Goal: Transaction & Acquisition: Purchase product/service

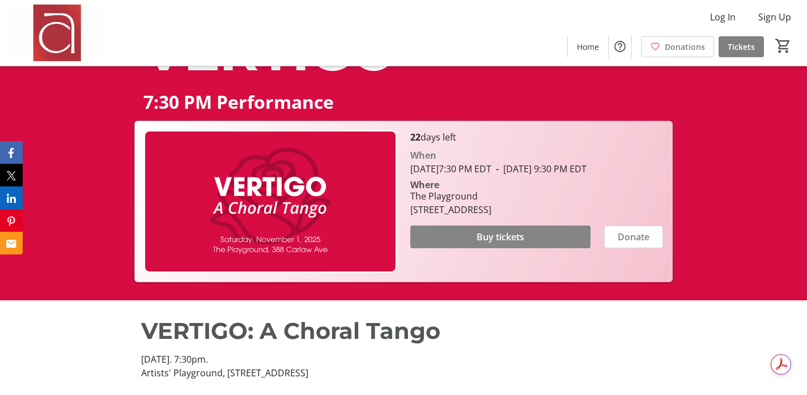
click at [497, 244] on span "Buy tickets" at bounding box center [501, 237] width 48 height 14
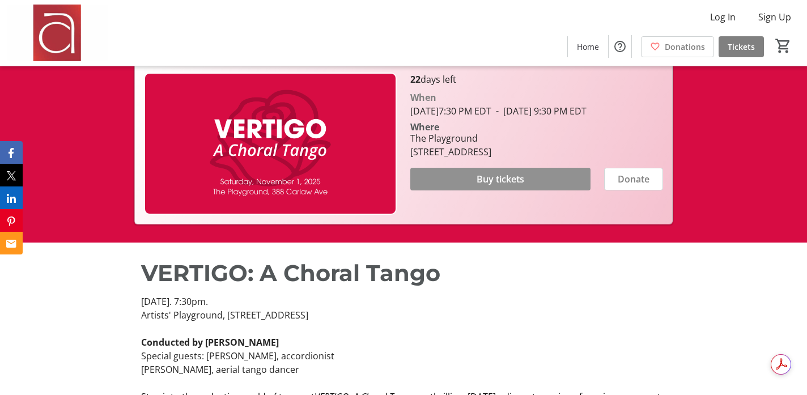
click at [495, 186] on span "Buy tickets" at bounding box center [501, 179] width 48 height 14
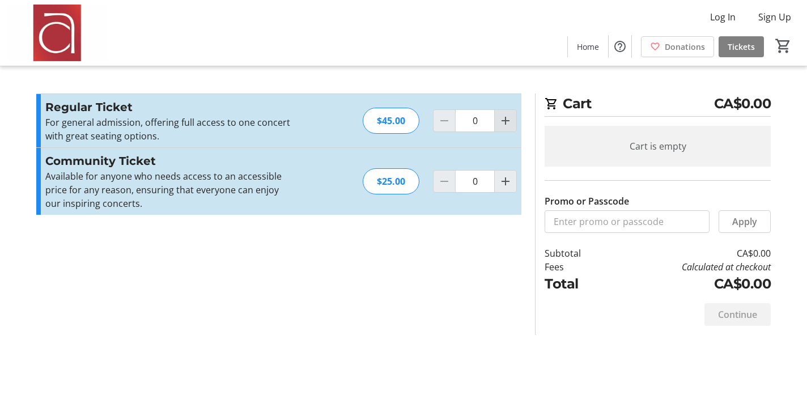
click at [503, 126] on mat-icon "Increment by one" at bounding box center [506, 121] width 14 height 14
type input "2"
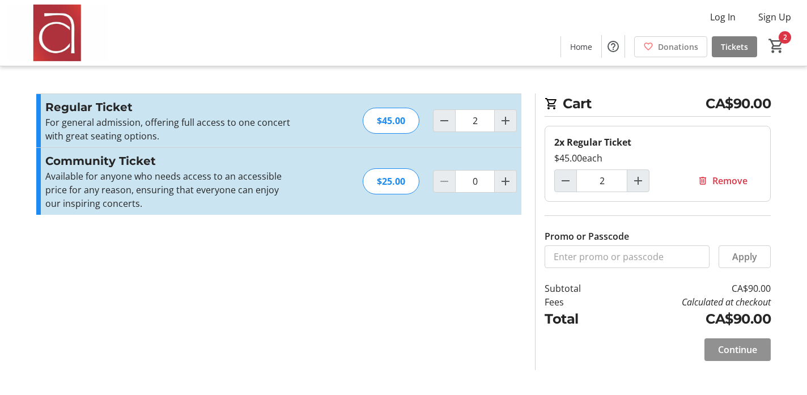
click at [739, 350] on span "Continue" at bounding box center [737, 350] width 39 height 14
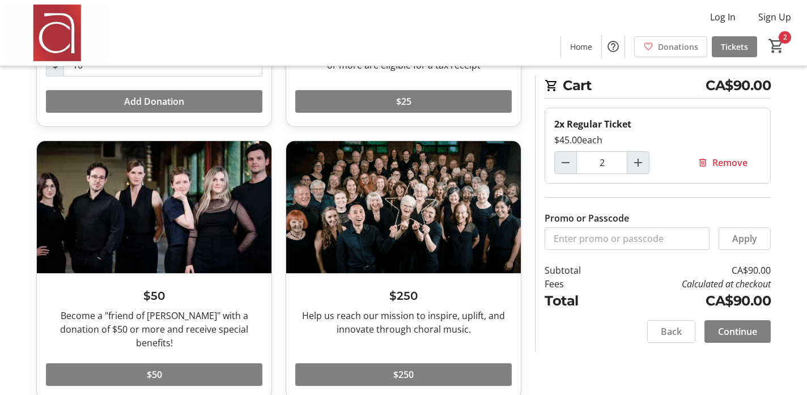
scroll to position [256, 0]
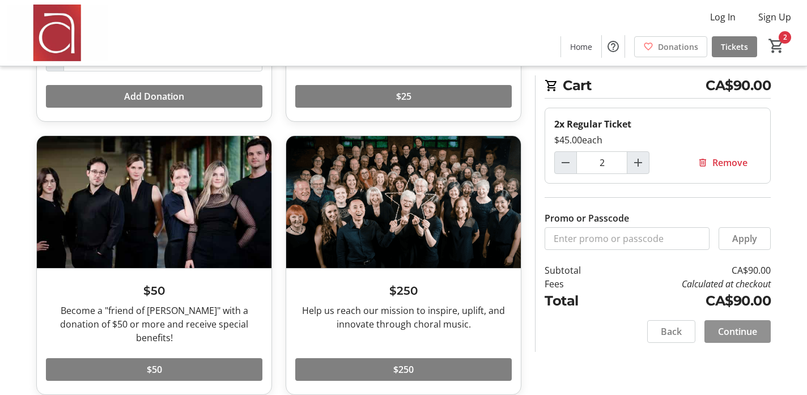
click at [740, 336] on span "Continue" at bounding box center [737, 332] width 39 height 14
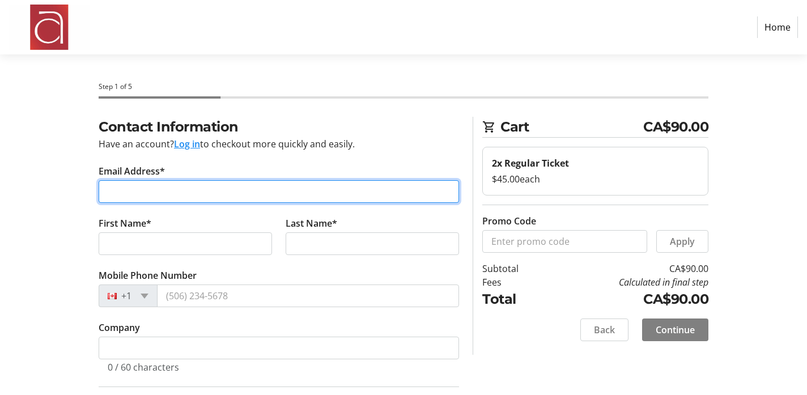
click at [222, 193] on input "Email Address*" at bounding box center [279, 191] width 361 height 23
type input "[PERSON_NAME][EMAIL_ADDRESS][DOMAIN_NAME]"
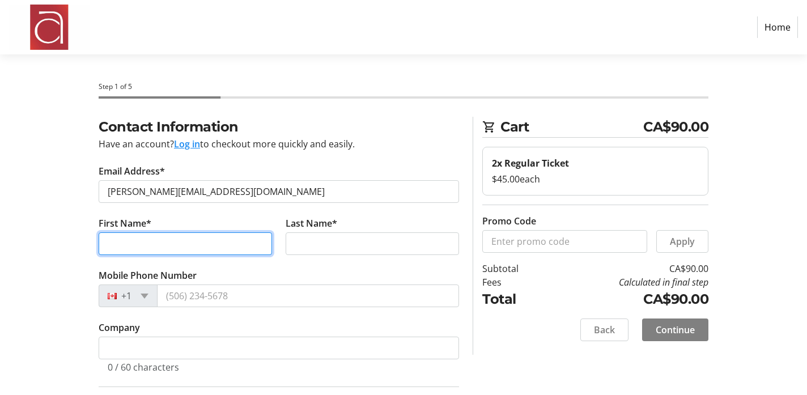
type input "[PERSON_NAME]"
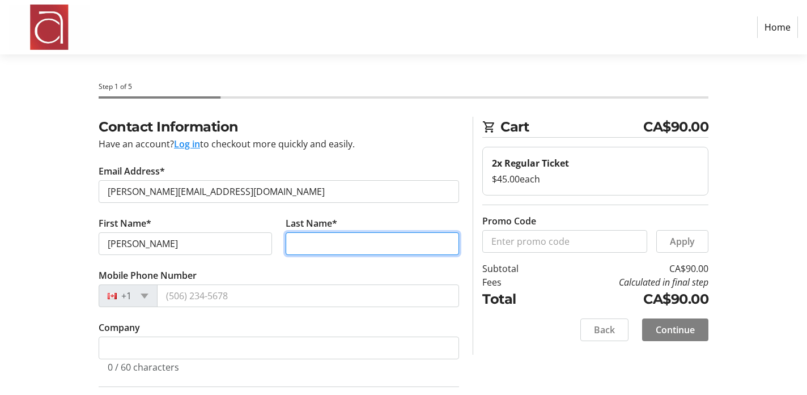
type input "[PERSON_NAME]"
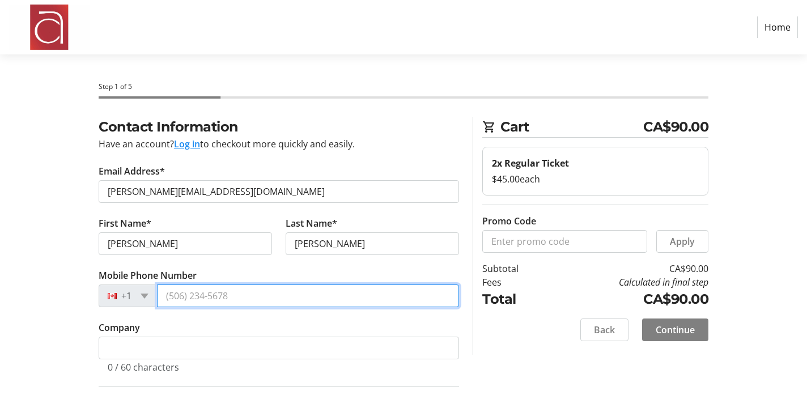
type input "[PHONE_NUMBER]"
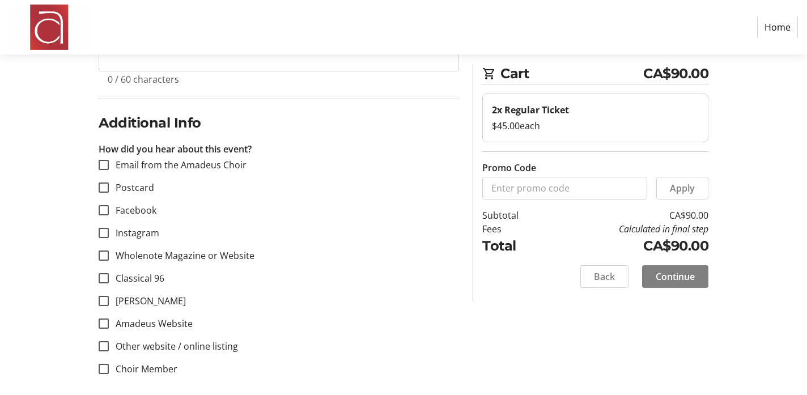
scroll to position [296, 0]
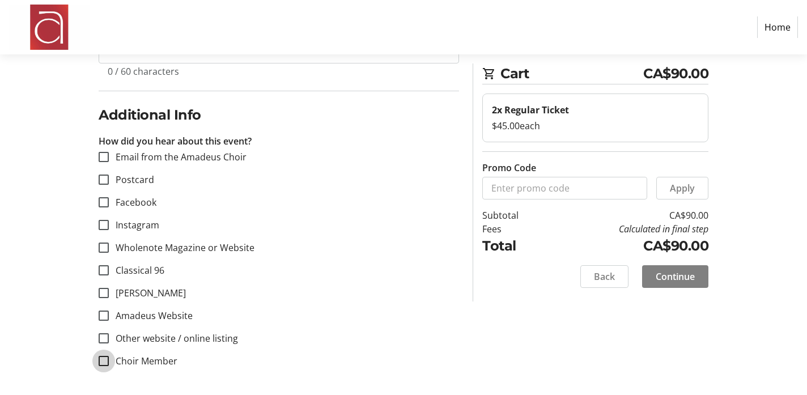
click at [104, 365] on input "Choir Member" at bounding box center [104, 361] width 10 height 10
checkbox input "true"
click at [676, 280] on span "Continue" at bounding box center [675, 277] width 39 height 14
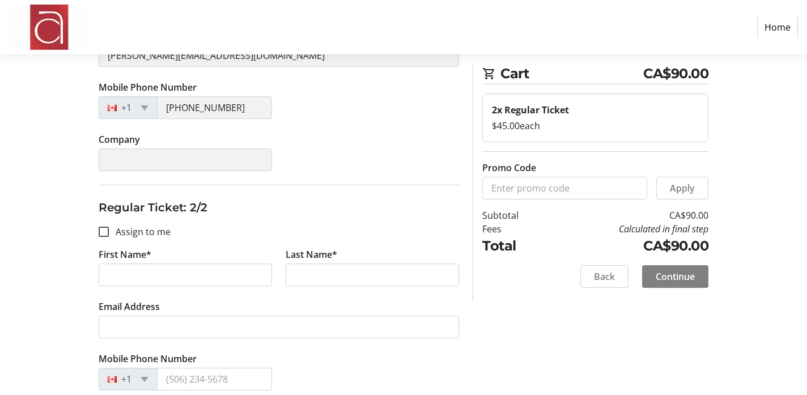
scroll to position [265, 0]
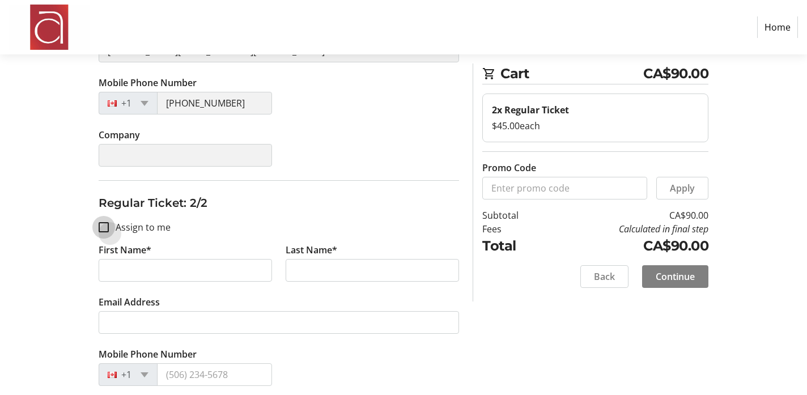
click at [104, 229] on input "Assign to me" at bounding box center [104, 227] width 10 height 10
checkbox input "true"
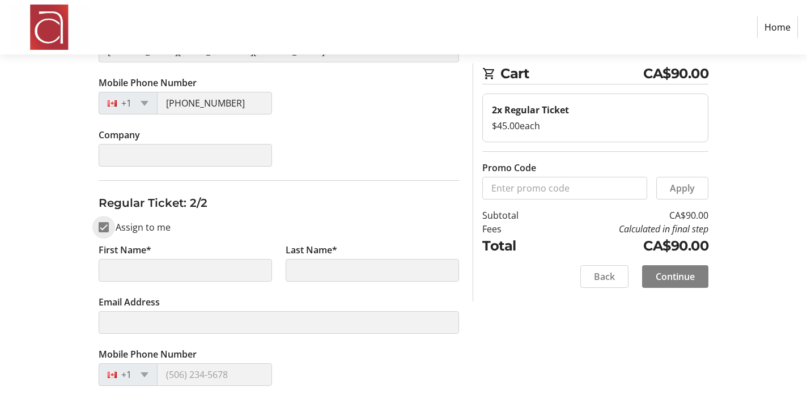
type input "[PERSON_NAME]"
type input "[PERSON_NAME][EMAIL_ADDRESS][DOMAIN_NAME]"
type input "[PHONE_NUMBER]"
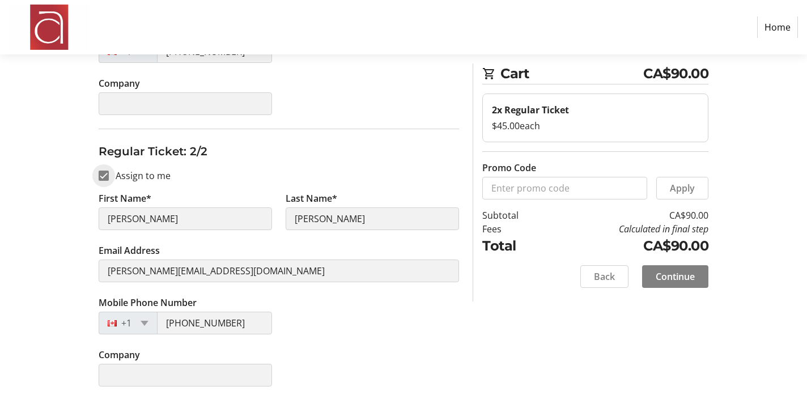
scroll to position [321, 0]
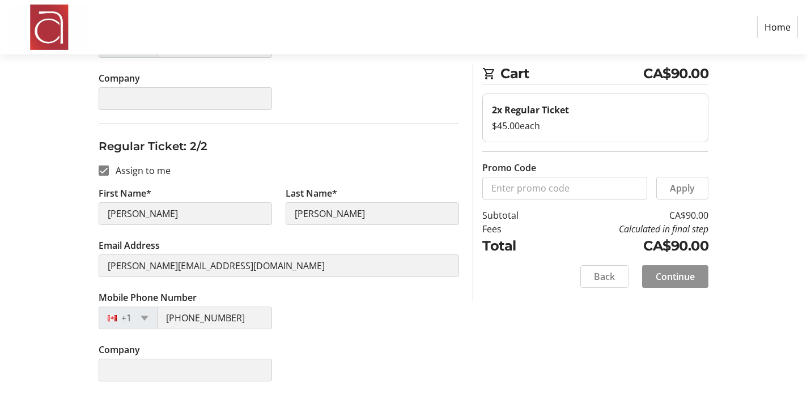
click at [661, 278] on span "Continue" at bounding box center [675, 277] width 39 height 14
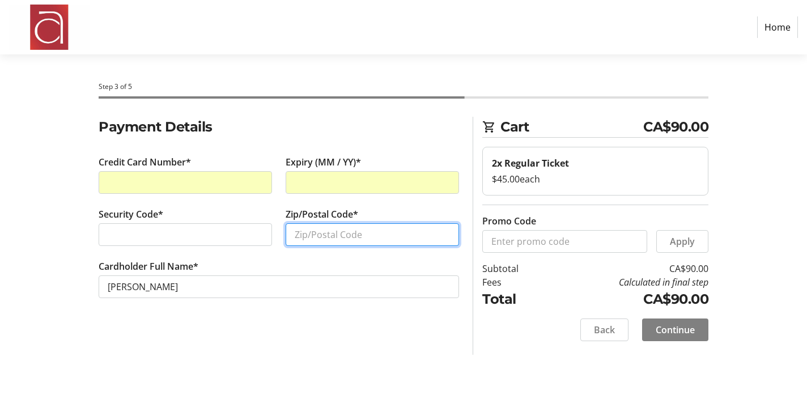
click at [318, 234] on input "Zip/Postal Code*" at bounding box center [372, 234] width 173 height 23
type input "N6C 1Z4"
click at [666, 326] on span "Continue" at bounding box center [675, 330] width 39 height 14
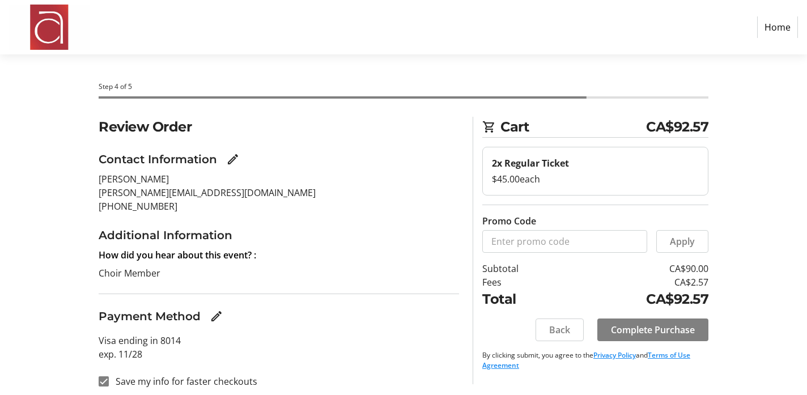
scroll to position [7, 0]
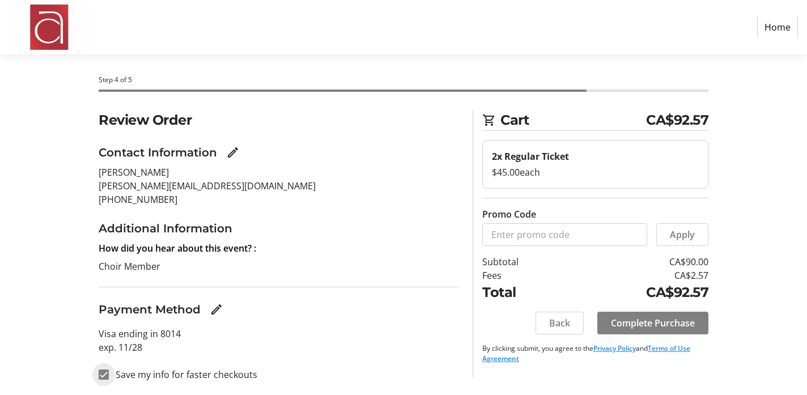
click at [103, 377] on input "Save my info for faster checkouts" at bounding box center [104, 375] width 10 height 10
checkbox input "false"
click at [651, 327] on span "Complete Purchase" at bounding box center [653, 323] width 84 height 14
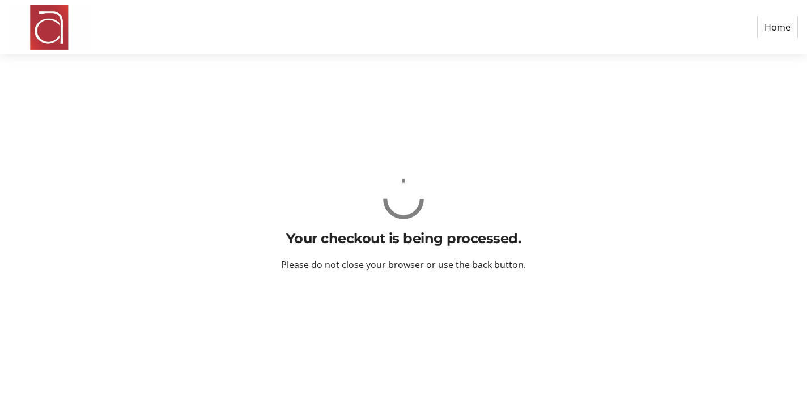
scroll to position [0, 0]
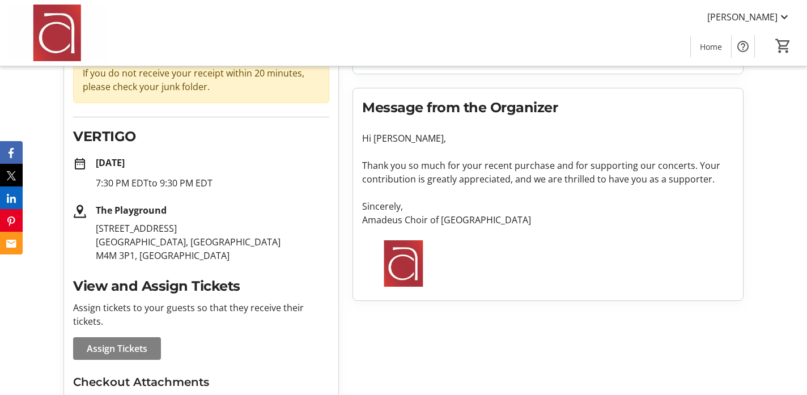
scroll to position [125, 0]
